Goal: Task Accomplishment & Management: Manage account settings

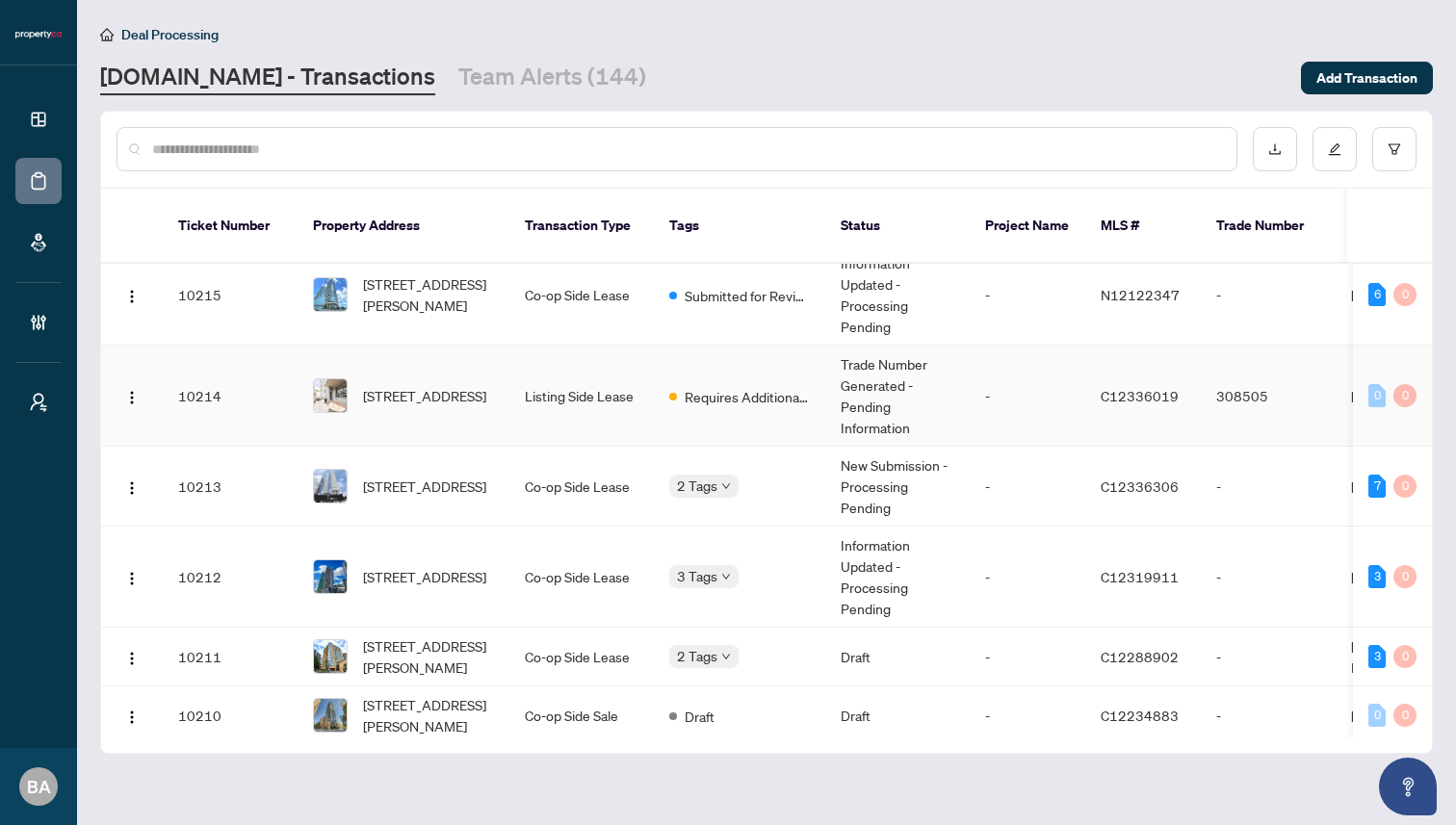
scroll to position [601, 0]
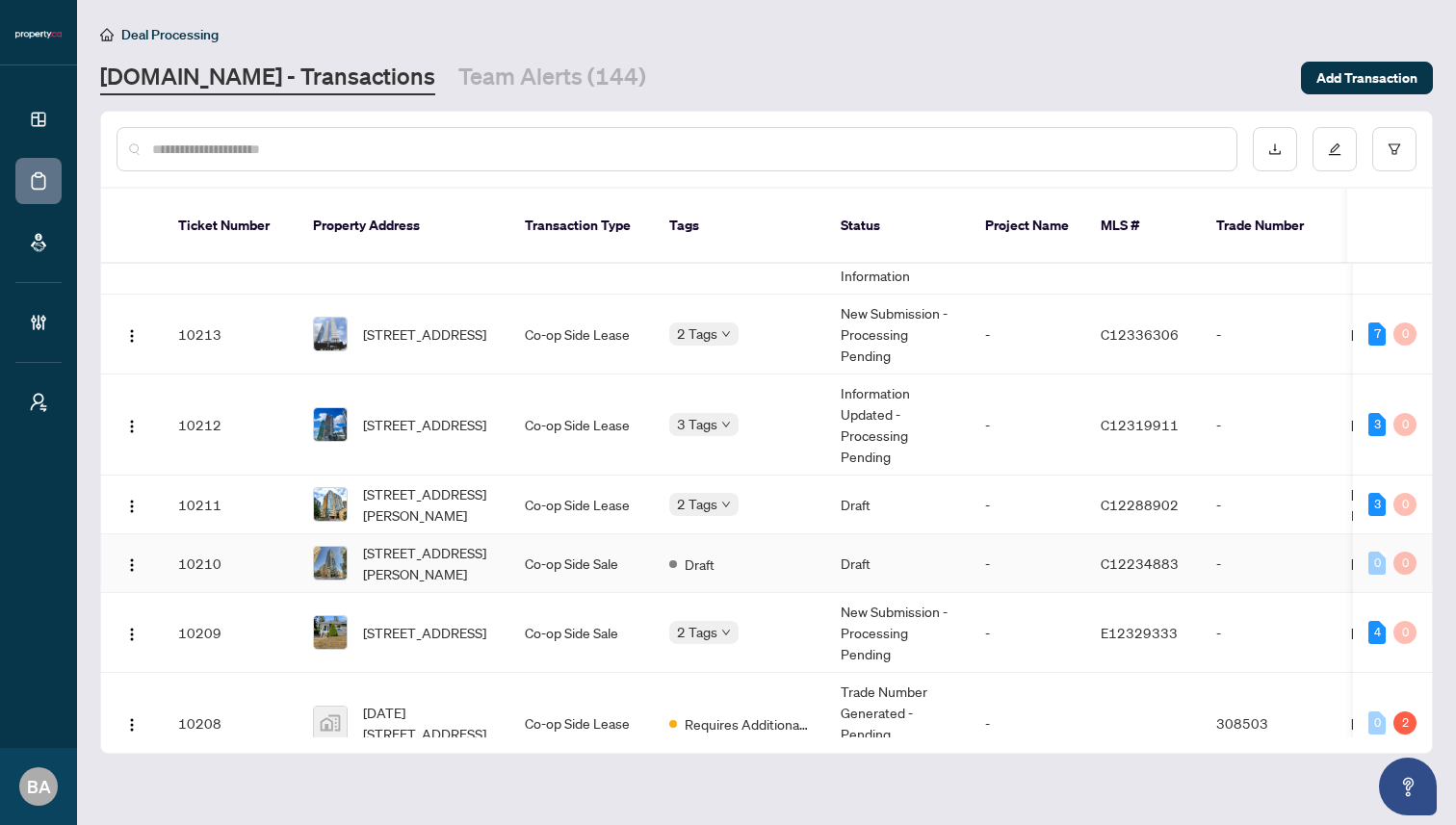
click at [246, 550] on td "10210" at bounding box center [231, 564] width 135 height 59
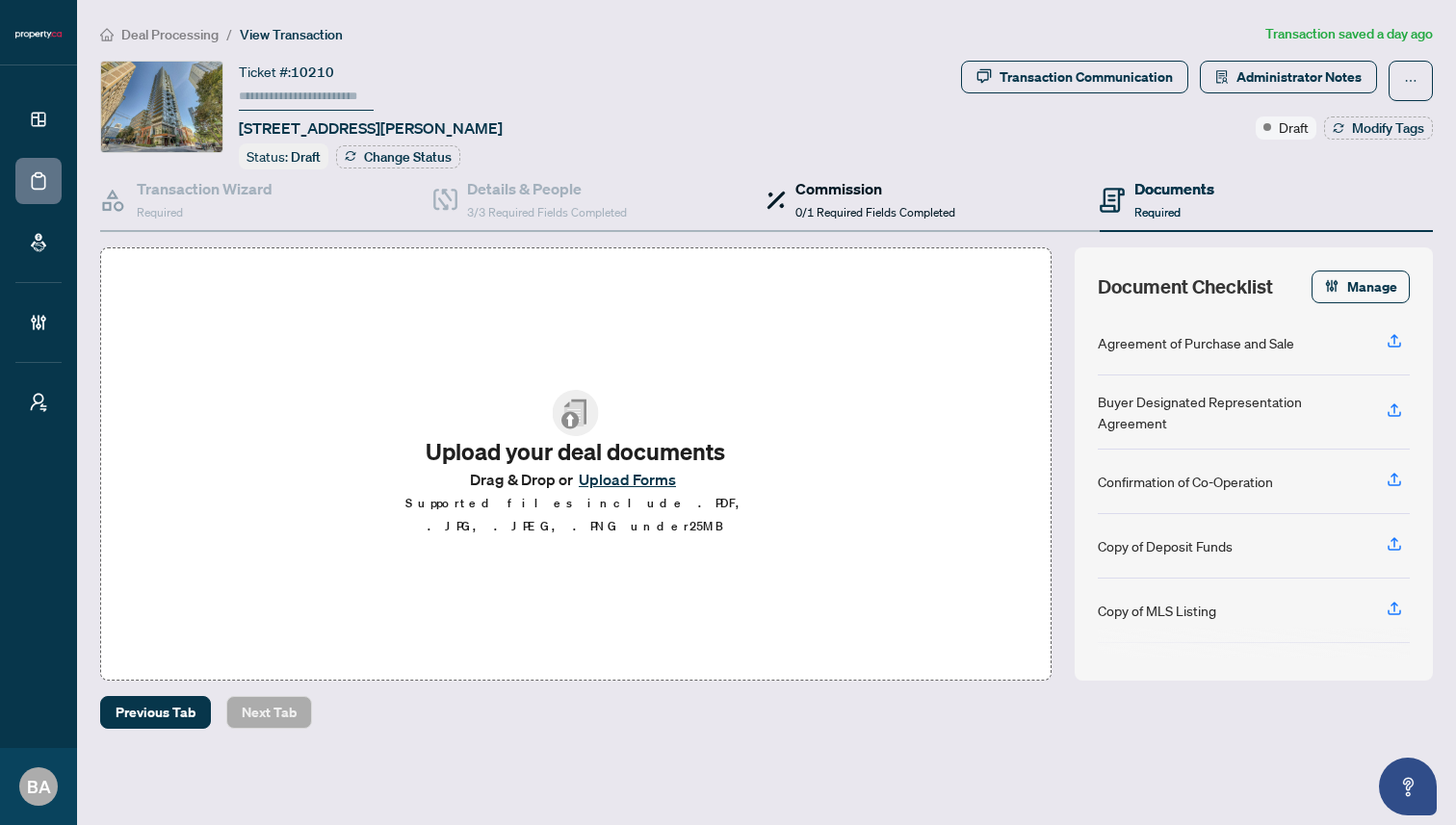
click at [866, 196] on h4 "Commission" at bounding box center [875, 189] width 160 height 23
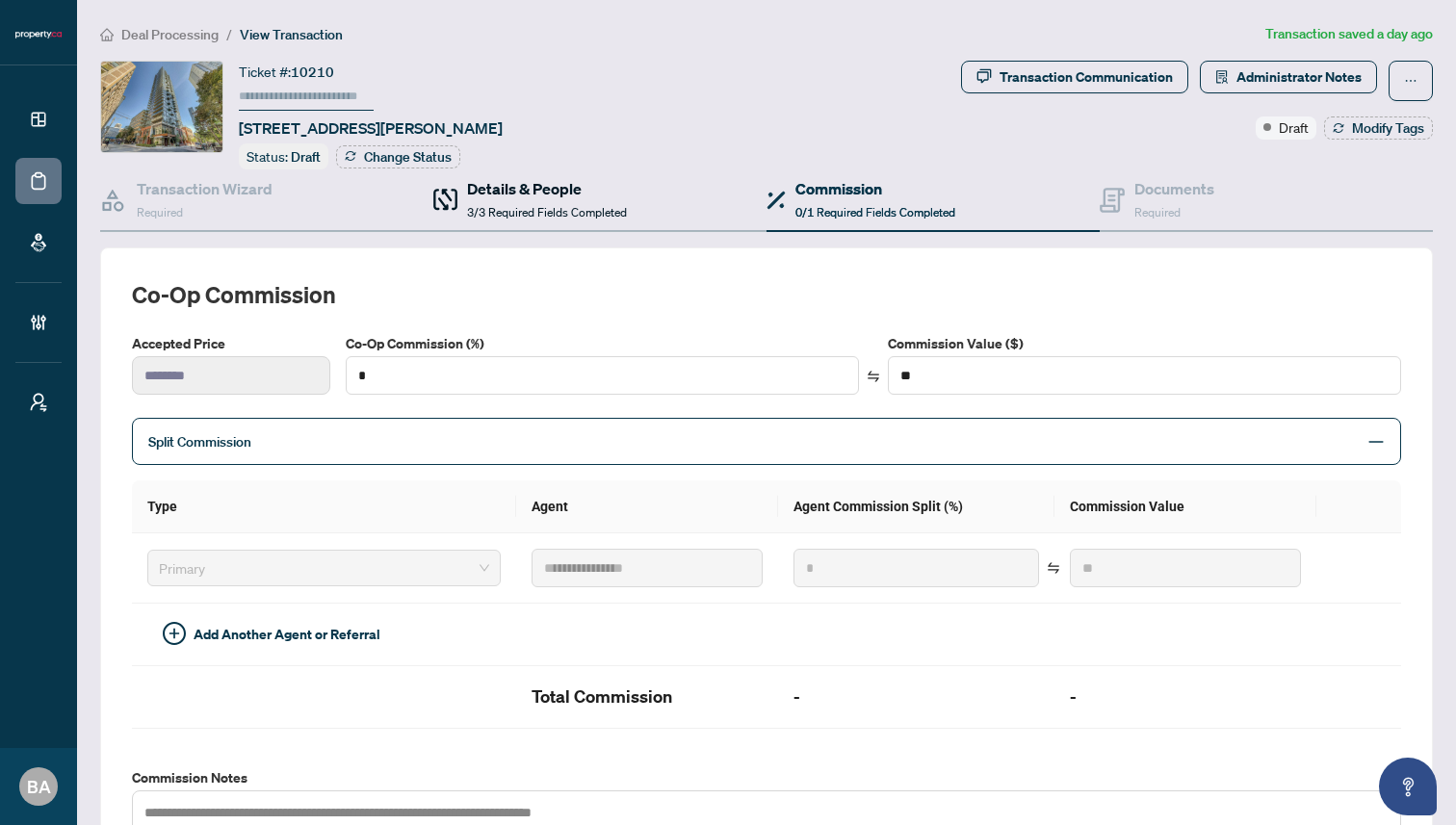
click at [522, 211] on span "3/3 Required Fields Completed" at bounding box center [547, 212] width 160 height 14
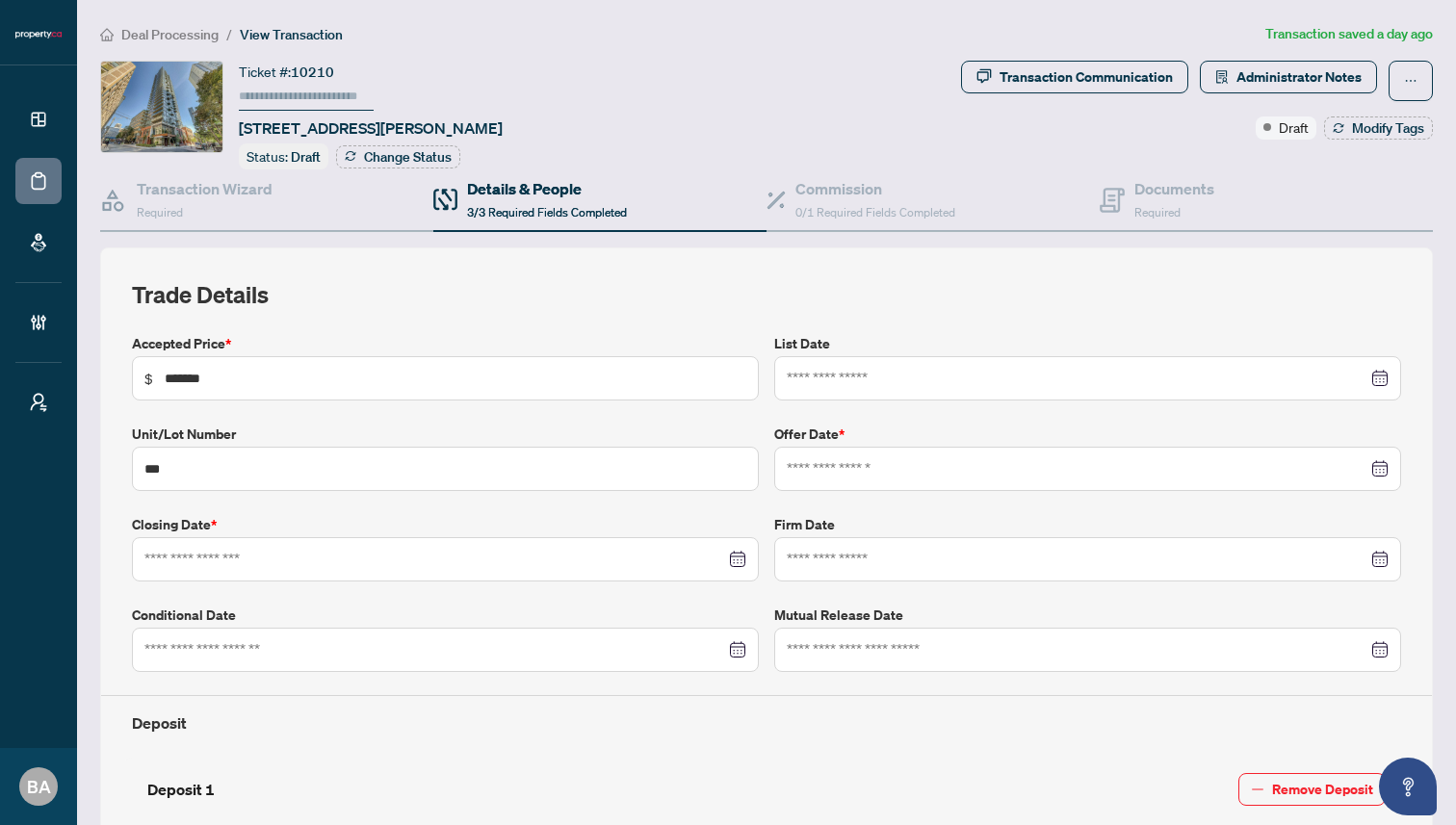
type input "**********"
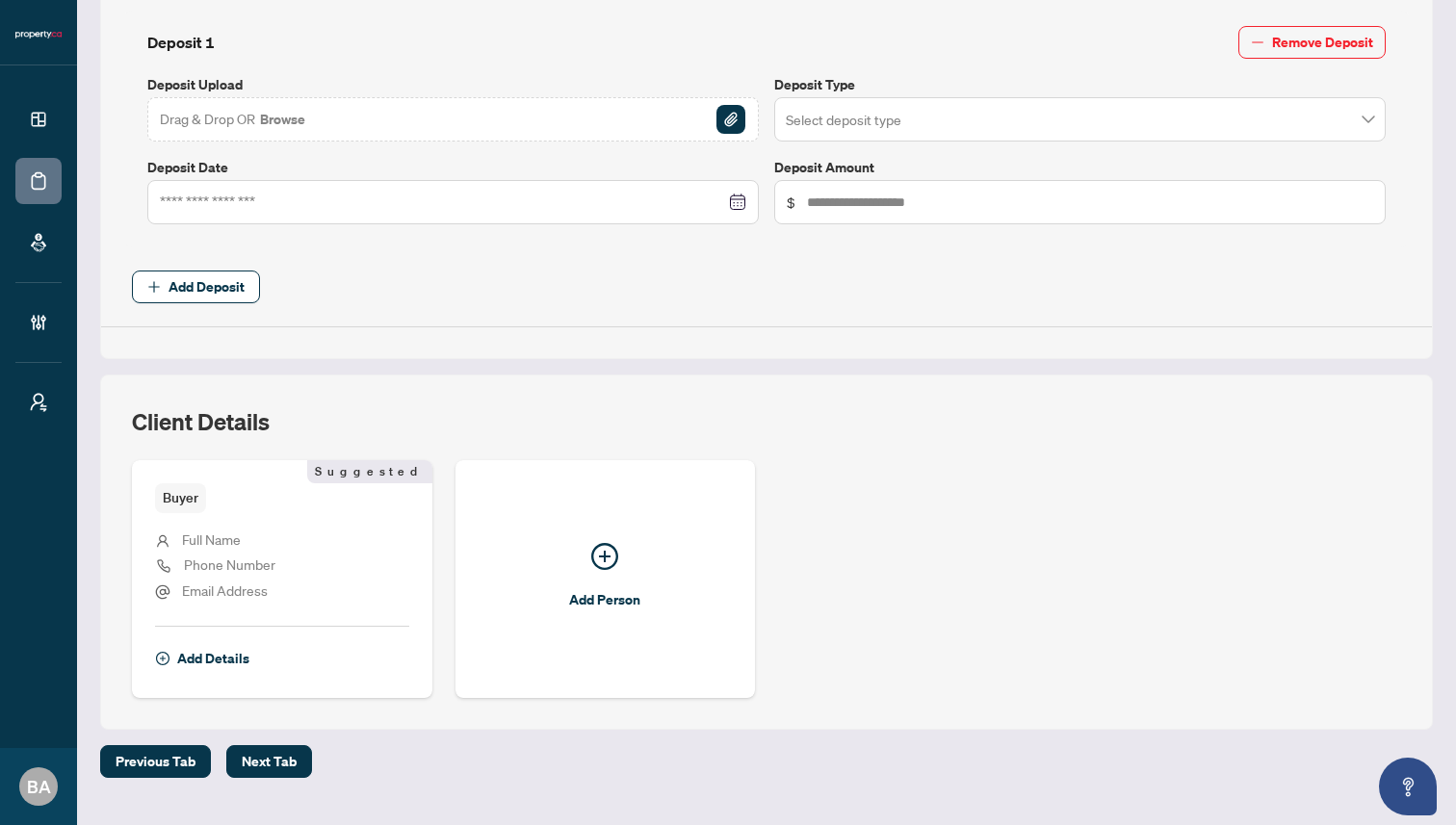
scroll to position [787, 0]
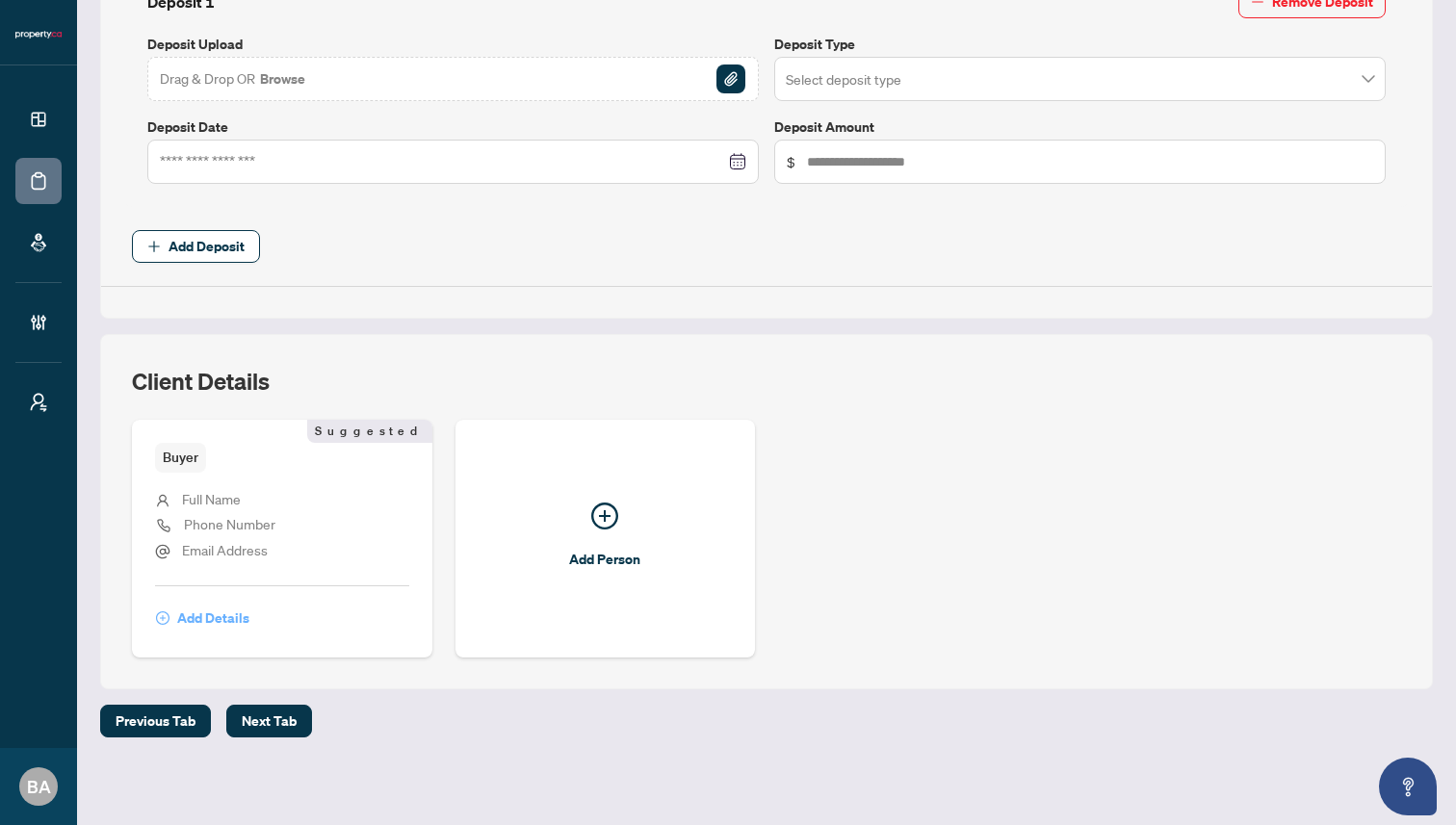
click at [219, 617] on span "Add Details" at bounding box center [213, 619] width 72 height 31
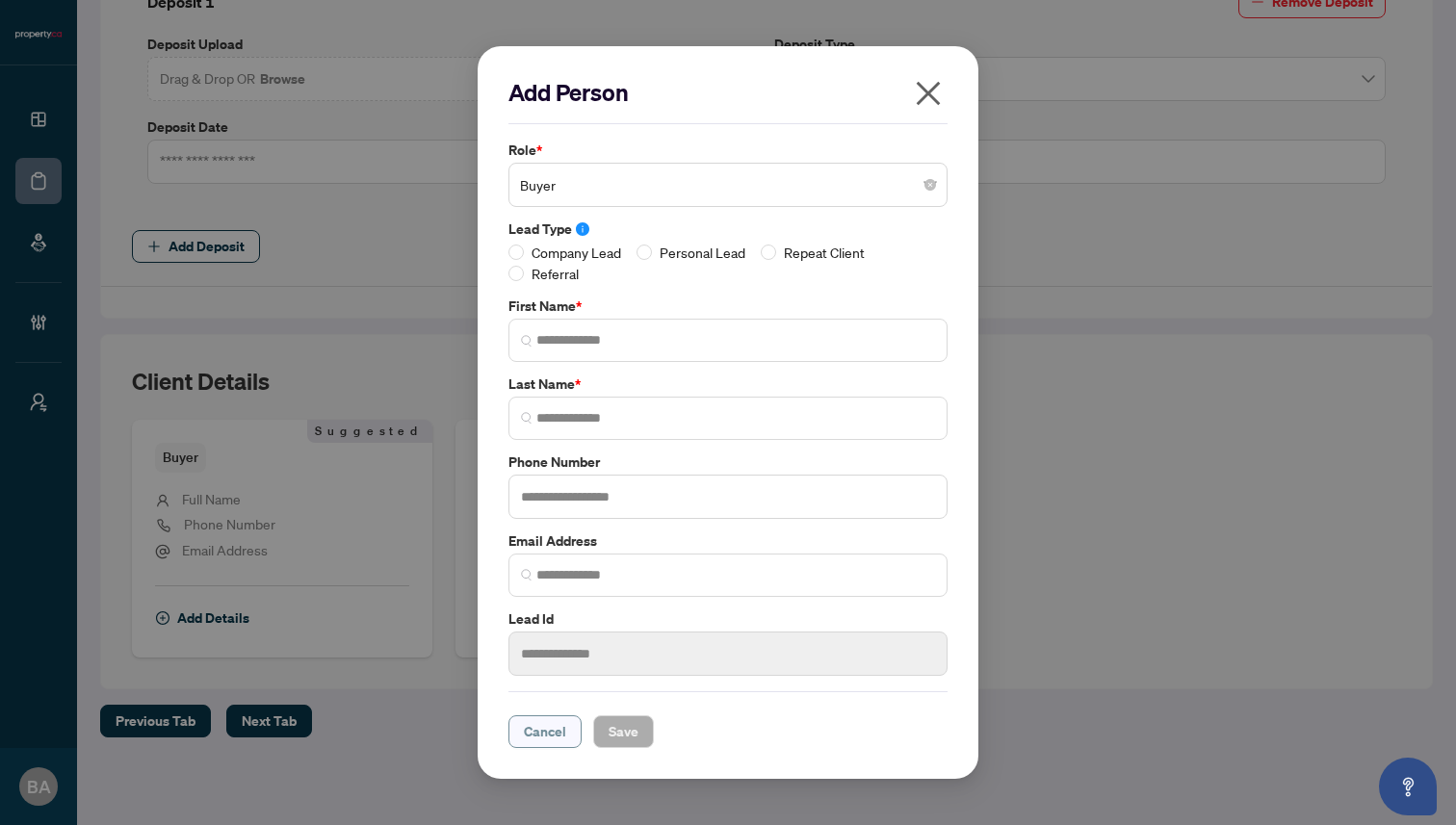
click at [548, 726] on span "Cancel" at bounding box center [545, 731] width 42 height 31
